Goal: Transaction & Acquisition: Subscribe to service/newsletter

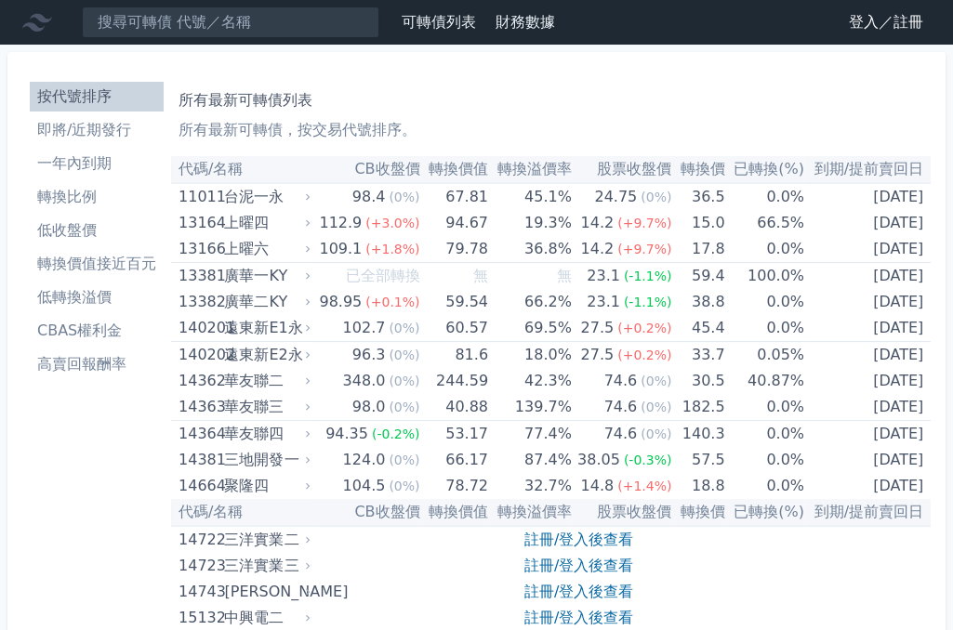
click at [112, 126] on li "即將/近期發行" at bounding box center [97, 130] width 134 height 22
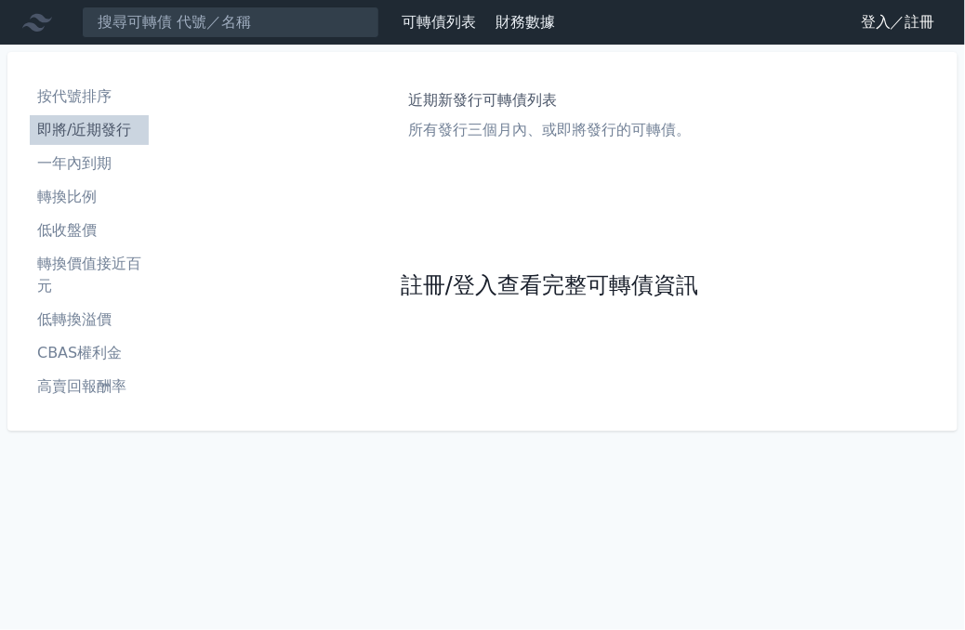
click at [568, 295] on link "註冊/登入查看完整可轉債資訊" at bounding box center [550, 287] width 298 height 30
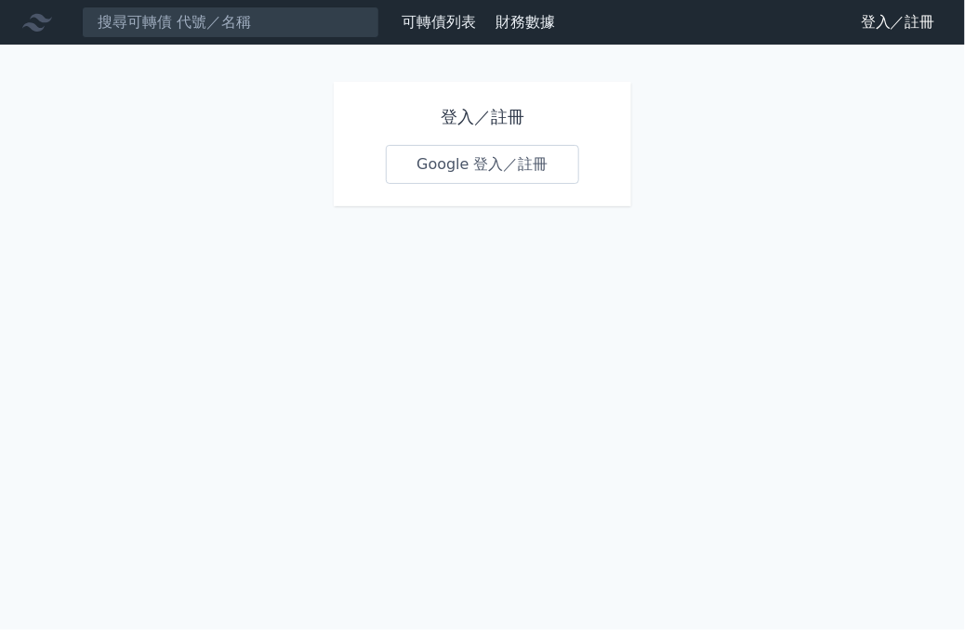
click at [518, 175] on link "Google 登入／註冊" at bounding box center [482, 164] width 193 height 39
